Goal: Check status: Check status

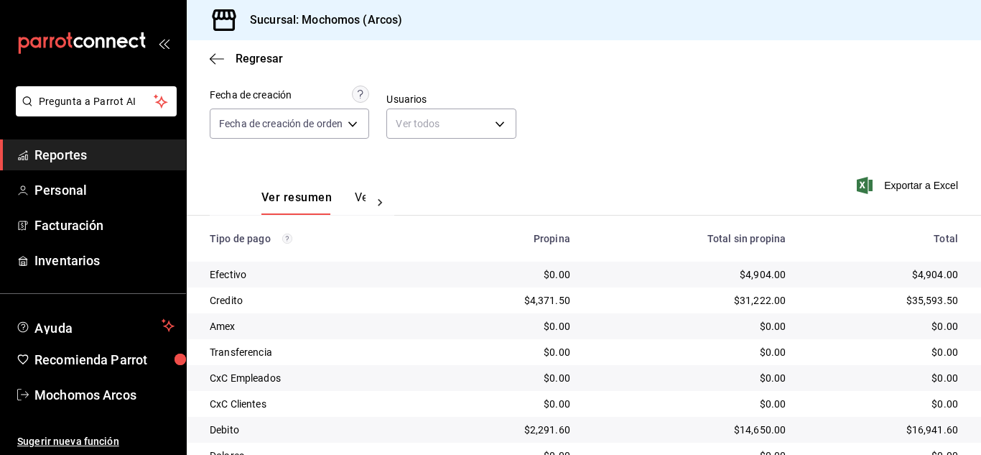
scroll to position [108, 0]
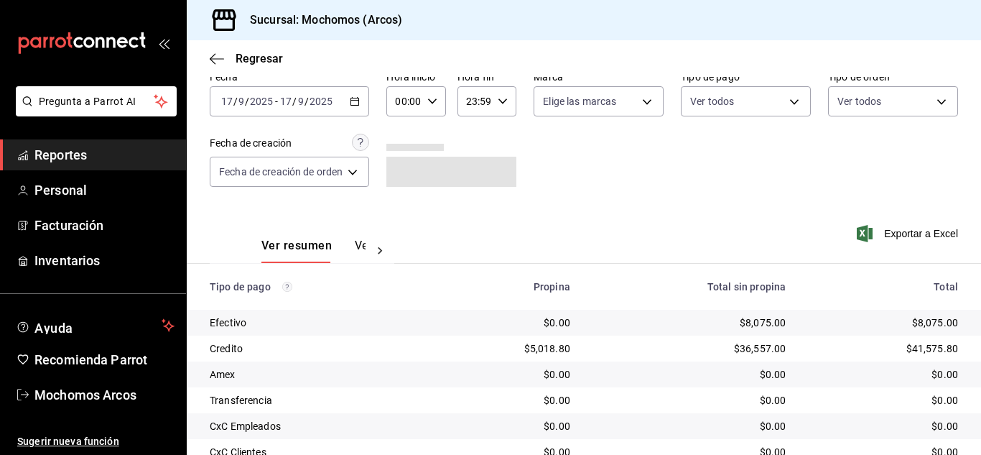
scroll to position [180, 0]
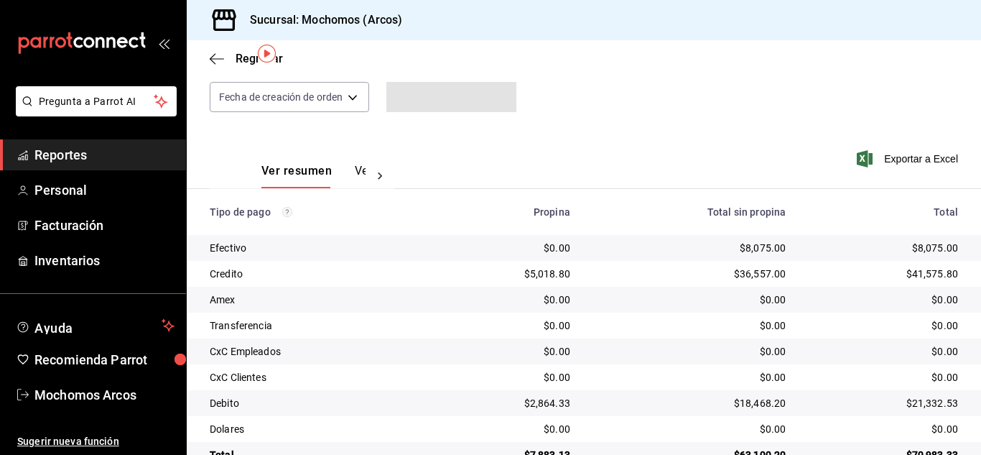
scroll to position [180, 0]
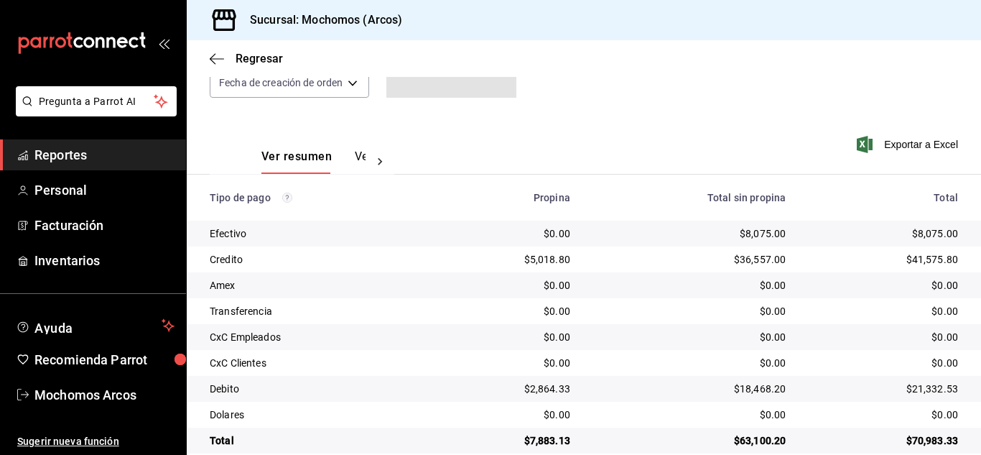
scroll to position [180, 0]
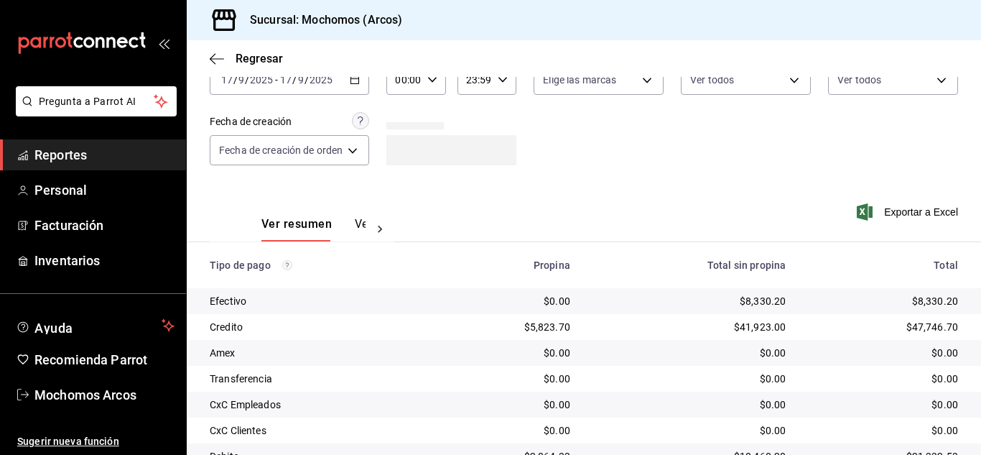
scroll to position [180, 0]
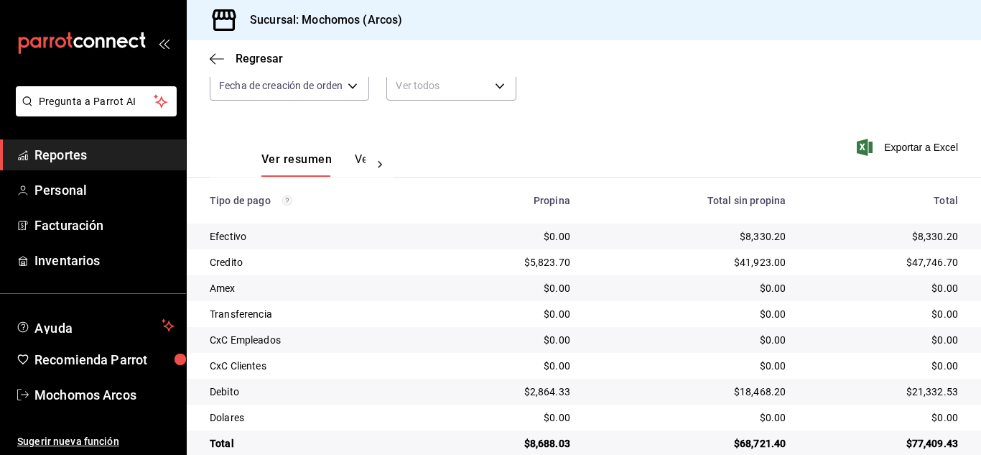
scroll to position [180, 0]
